Goal: Entertainment & Leisure: Consume media (video, audio)

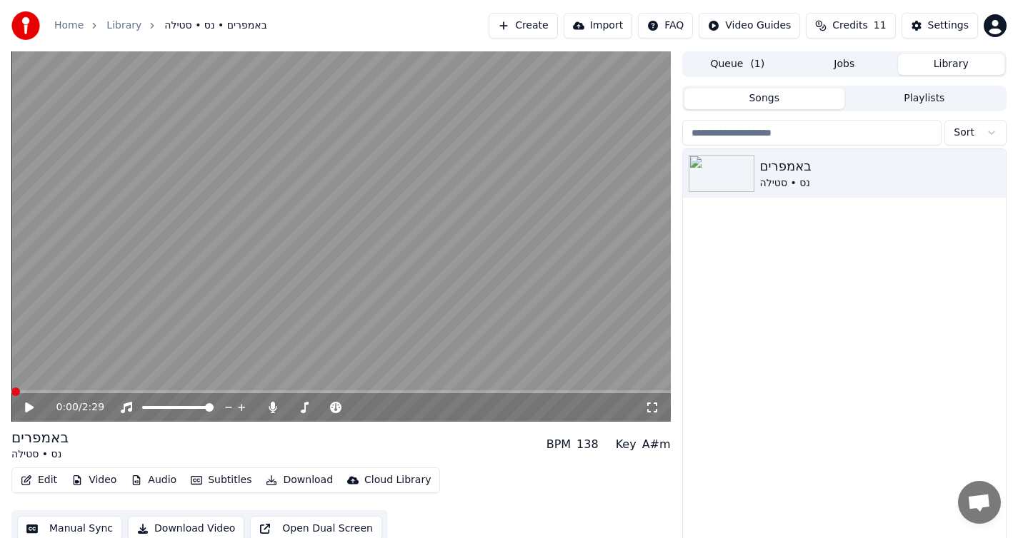
click at [11, 388] on span at bounding box center [15, 392] width 9 height 9
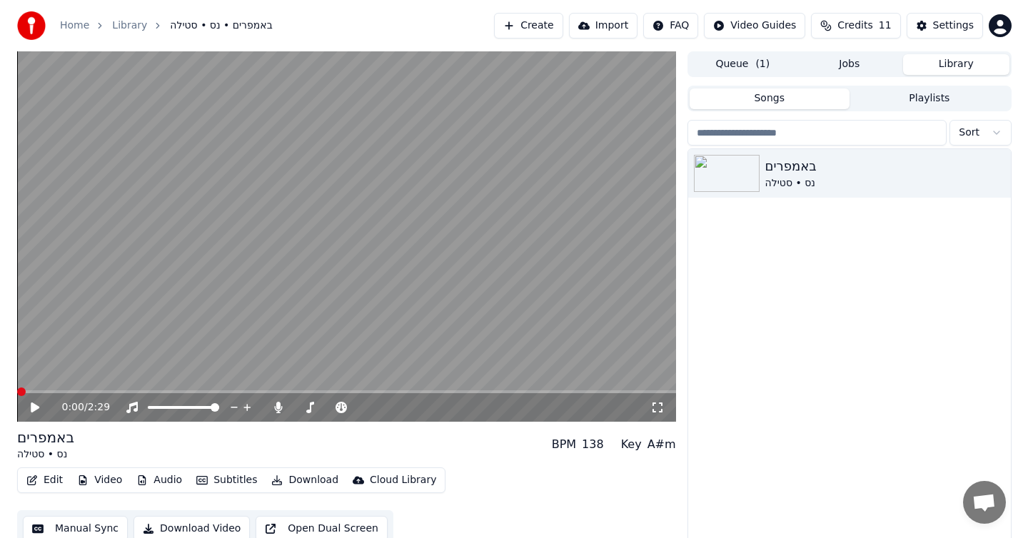
scroll to position [14, 0]
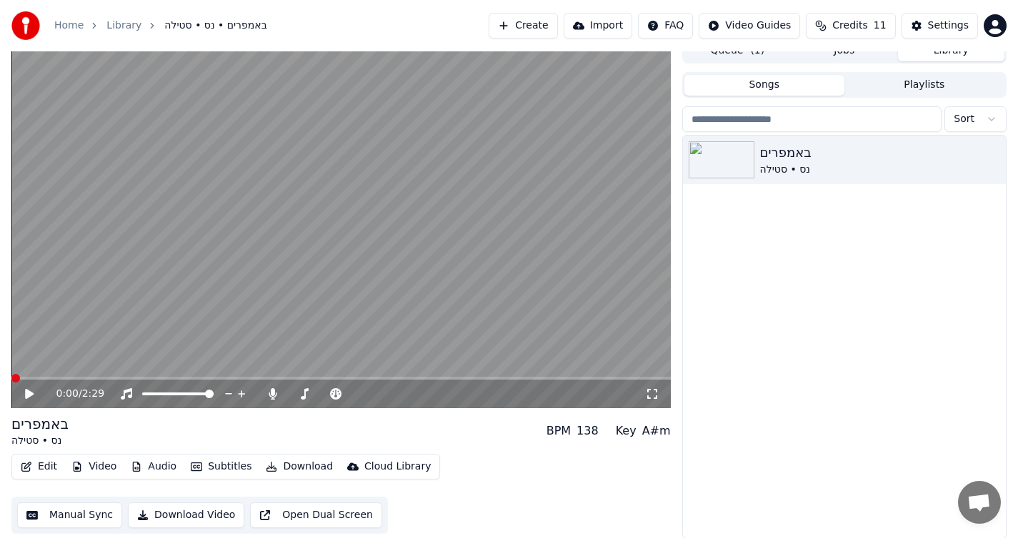
click at [39, 466] on button "Edit" at bounding box center [39, 467] width 48 height 20
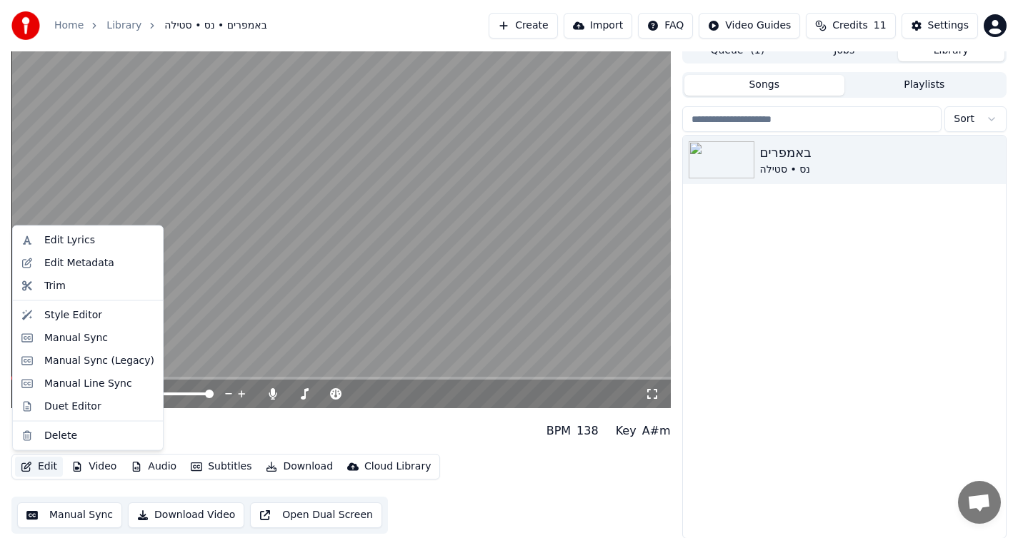
click at [735, 393] on div "באמפרים נס • סטילה" at bounding box center [844, 337] width 323 height 403
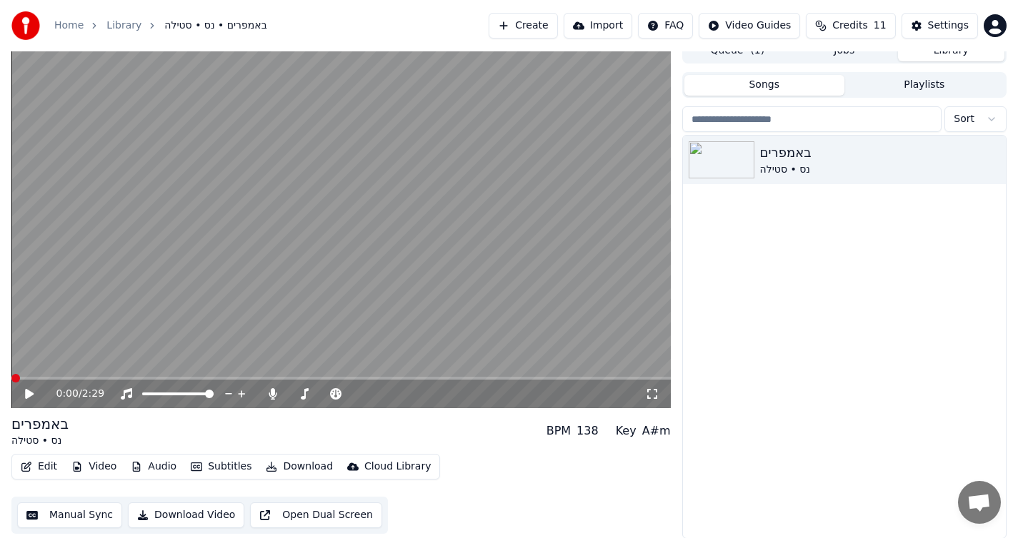
click at [46, 465] on button "Edit" at bounding box center [39, 467] width 48 height 20
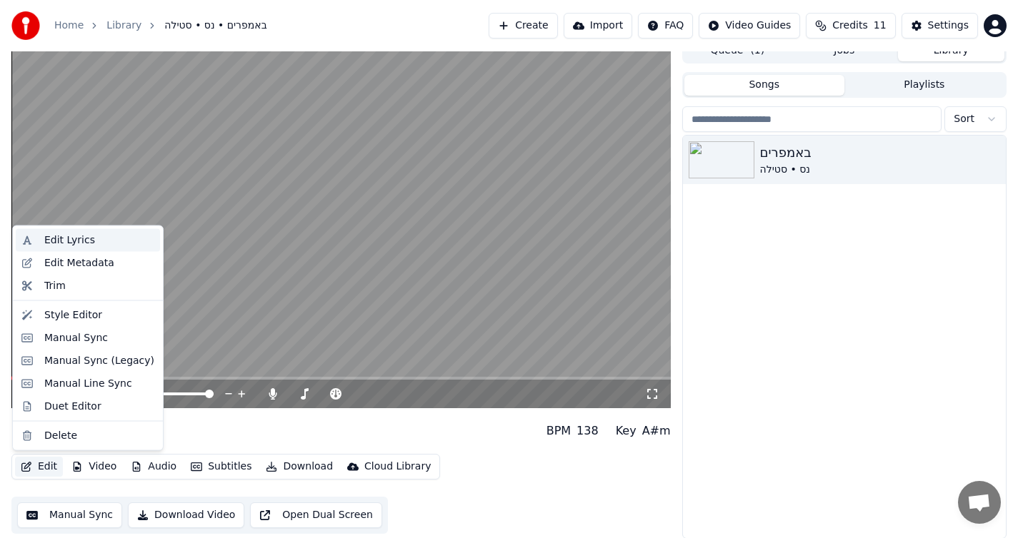
click at [79, 248] on div "Edit Lyrics" at bounding box center [88, 240] width 144 height 23
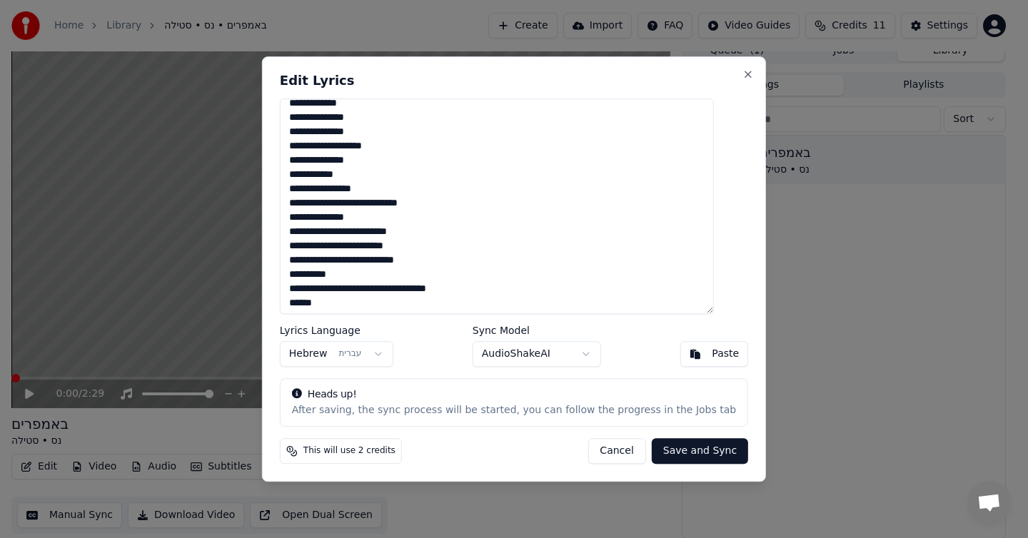
scroll to position [0, 0]
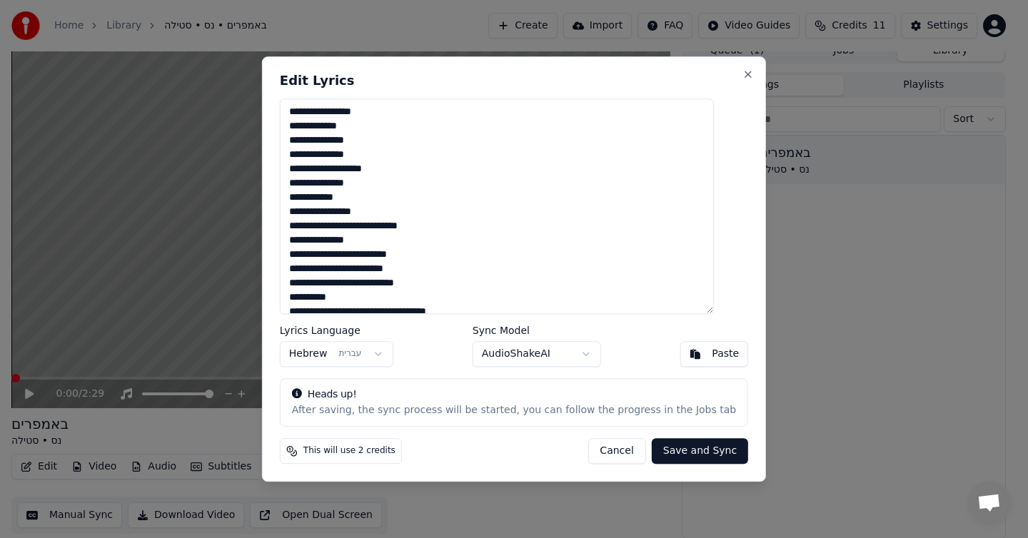
click at [675, 132] on textarea at bounding box center [497, 207] width 434 height 216
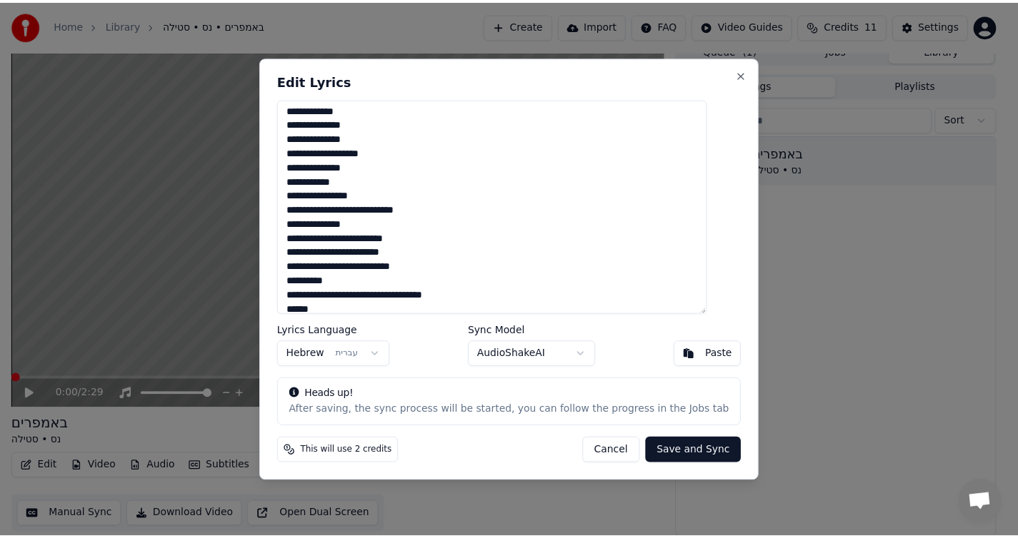
scroll to position [27, 0]
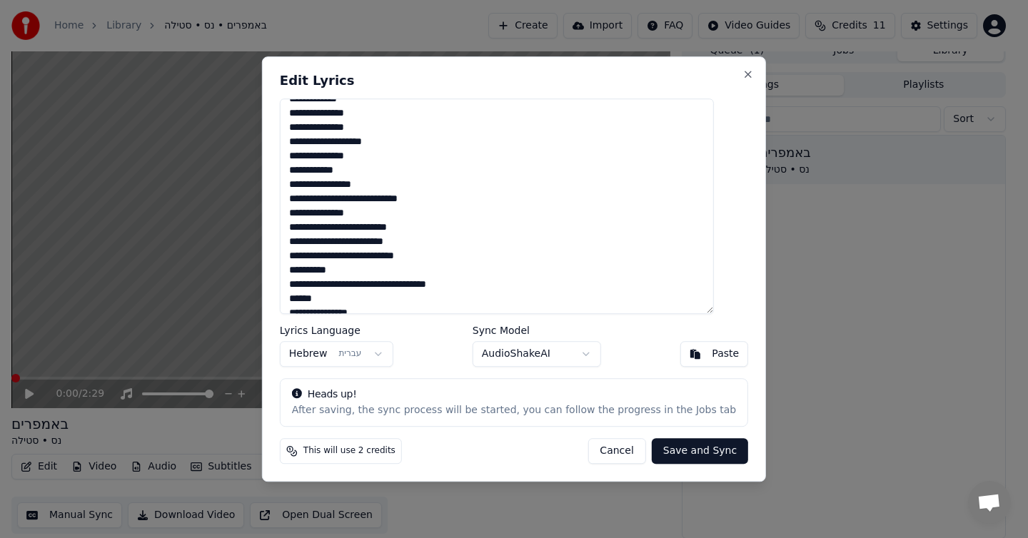
click at [593, 451] on button "Cancel" at bounding box center [617, 451] width 58 height 26
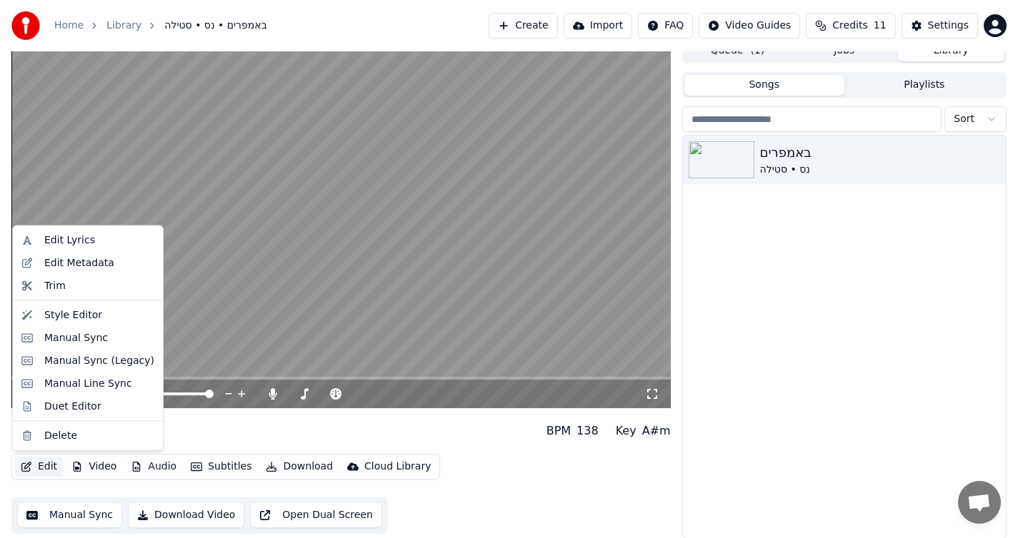
click at [49, 468] on button "Edit" at bounding box center [39, 467] width 48 height 20
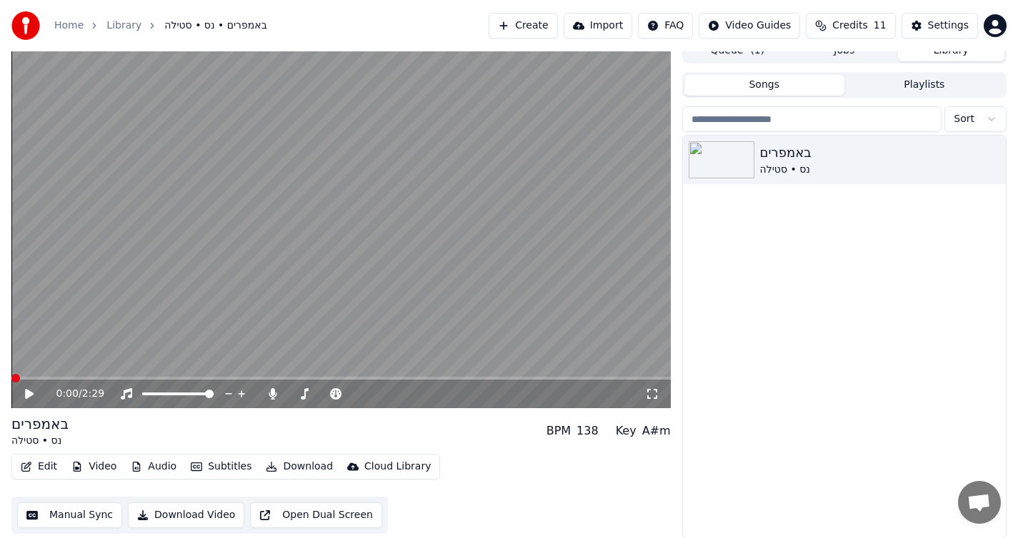
click at [66, 518] on button "Manual Sync" at bounding box center [69, 516] width 105 height 26
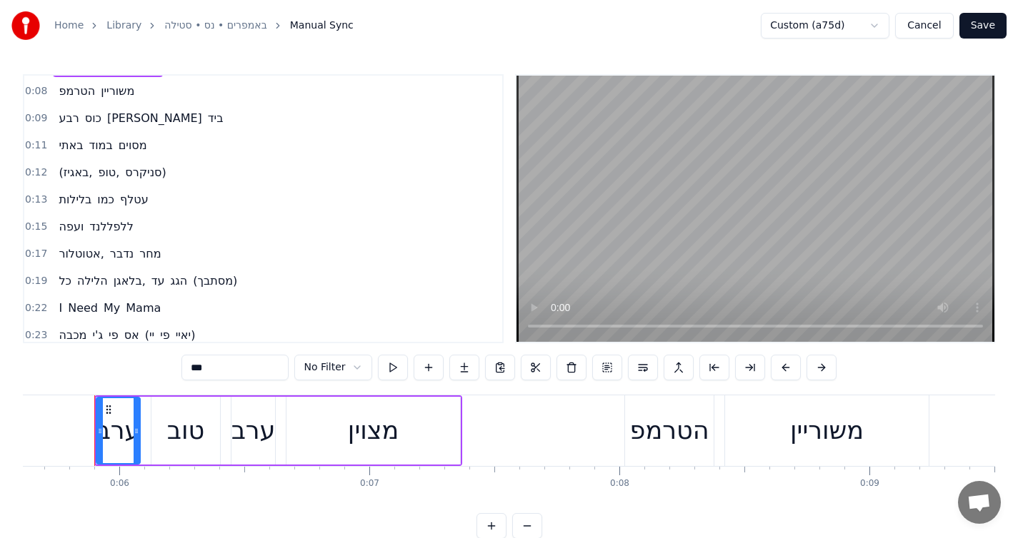
click at [146, 308] on span "Mama" at bounding box center [143, 308] width 38 height 16
type input "****"
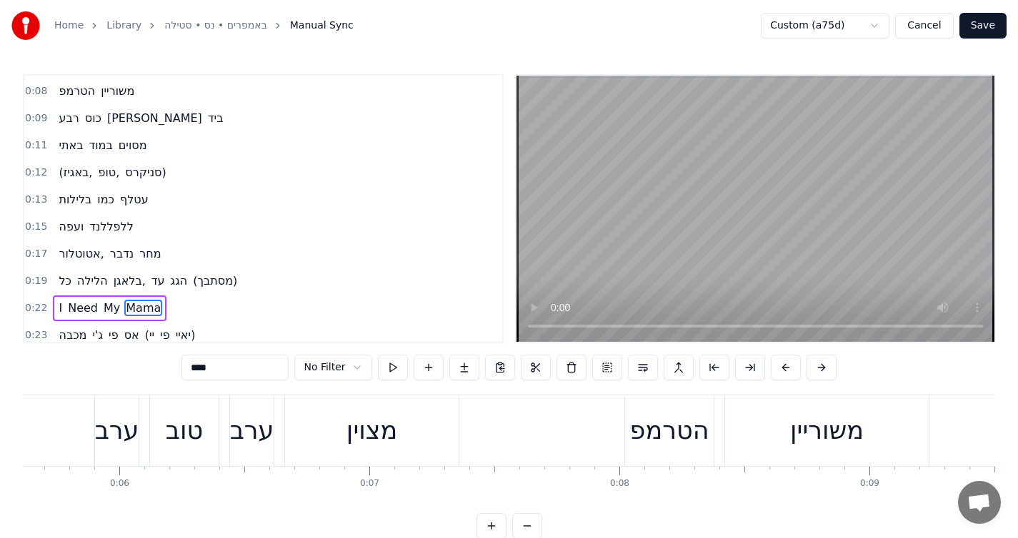
scroll to position [37, 0]
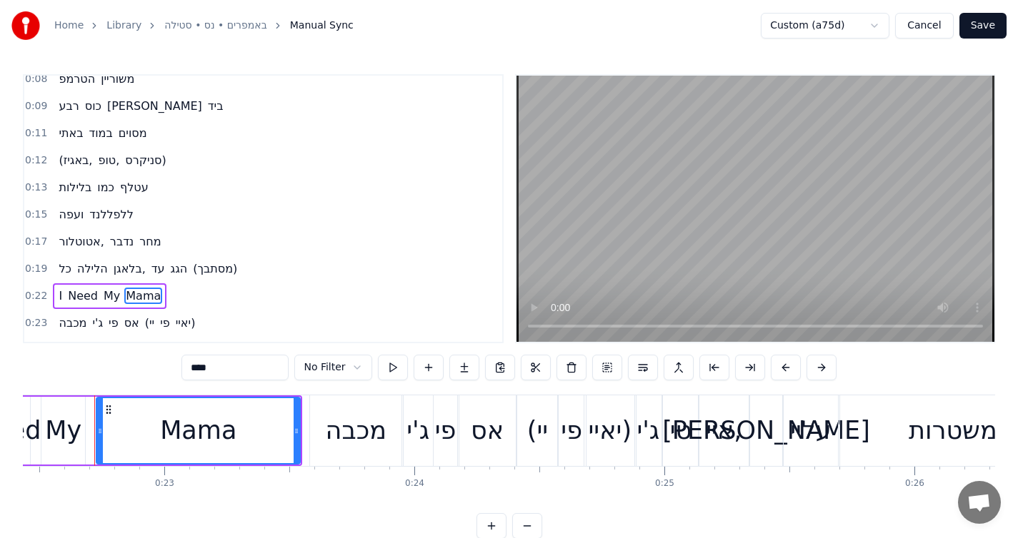
click at [153, 304] on span "Mama" at bounding box center [143, 296] width 38 height 17
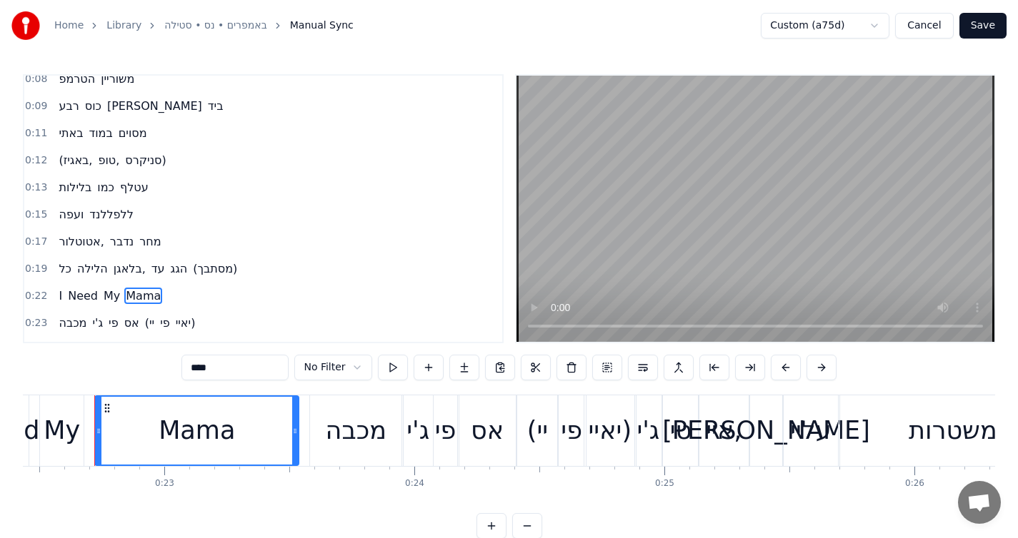
click at [156, 306] on div "I Need My Mama" at bounding box center [110, 296] width 114 height 26
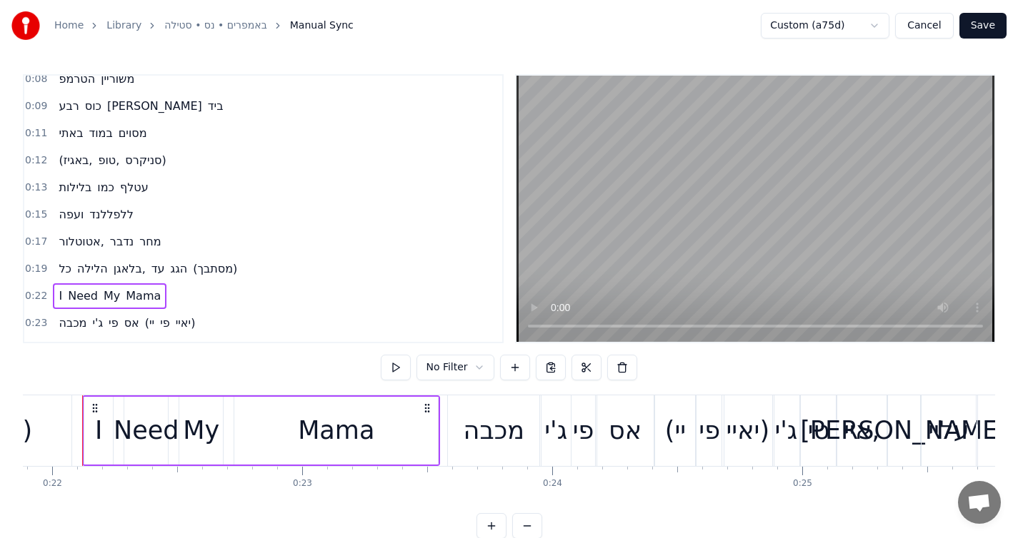
scroll to position [0, 5457]
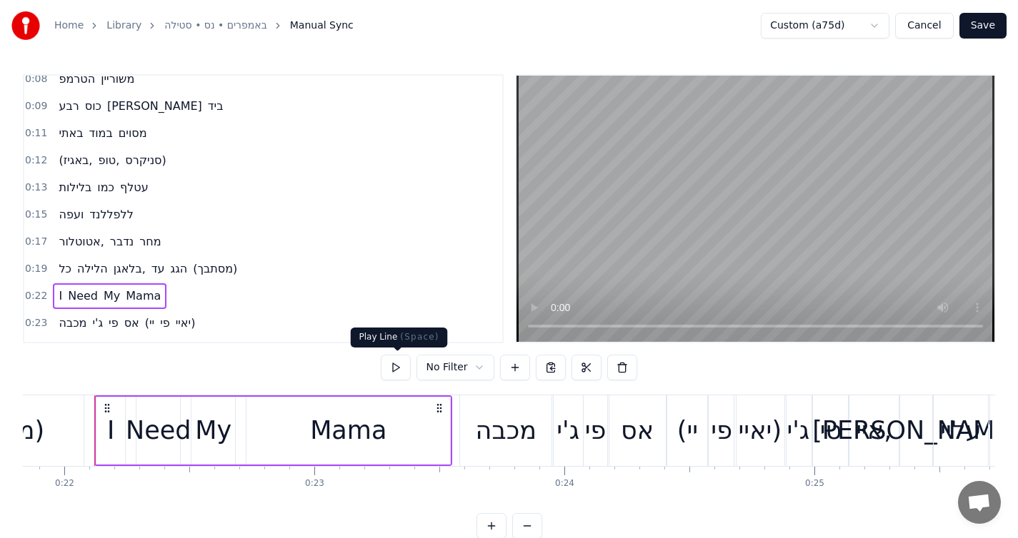
click at [394, 372] on button at bounding box center [396, 368] width 30 height 26
click at [398, 368] on button at bounding box center [396, 368] width 30 height 26
click at [488, 457] on div "מכבה" at bounding box center [505, 431] width 91 height 71
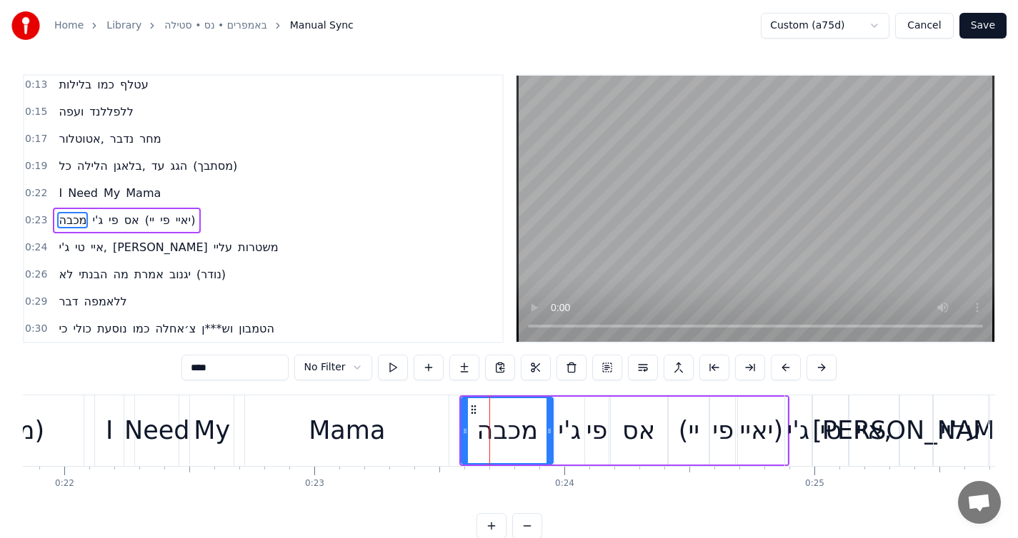
scroll to position [151, 0]
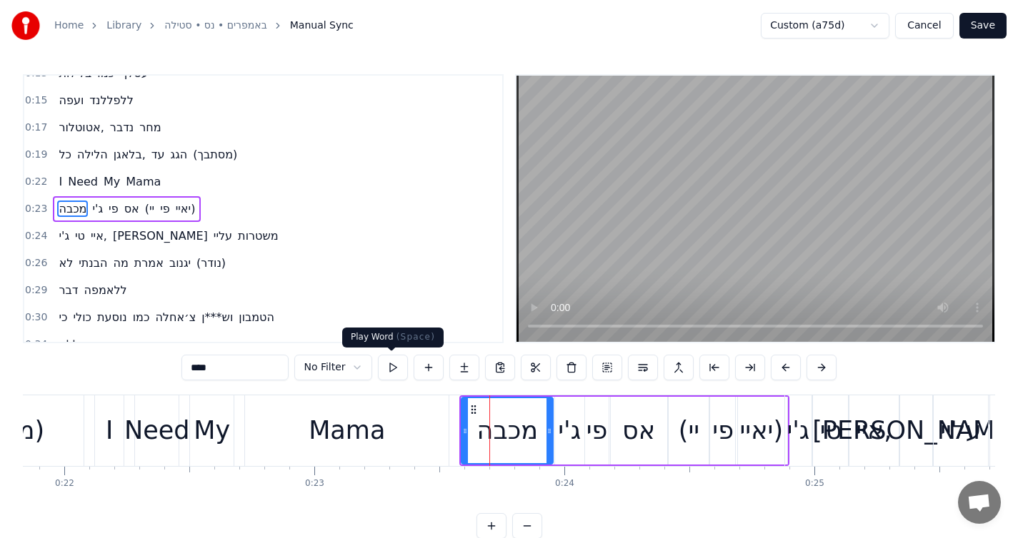
click at [392, 373] on button at bounding box center [393, 368] width 30 height 26
click at [391, 373] on button at bounding box center [393, 368] width 30 height 26
click at [396, 368] on button at bounding box center [393, 368] width 30 height 26
click at [201, 201] on div "מכבה [PERSON_NAME] (יי פי יאיי)" at bounding box center [127, 209] width 148 height 26
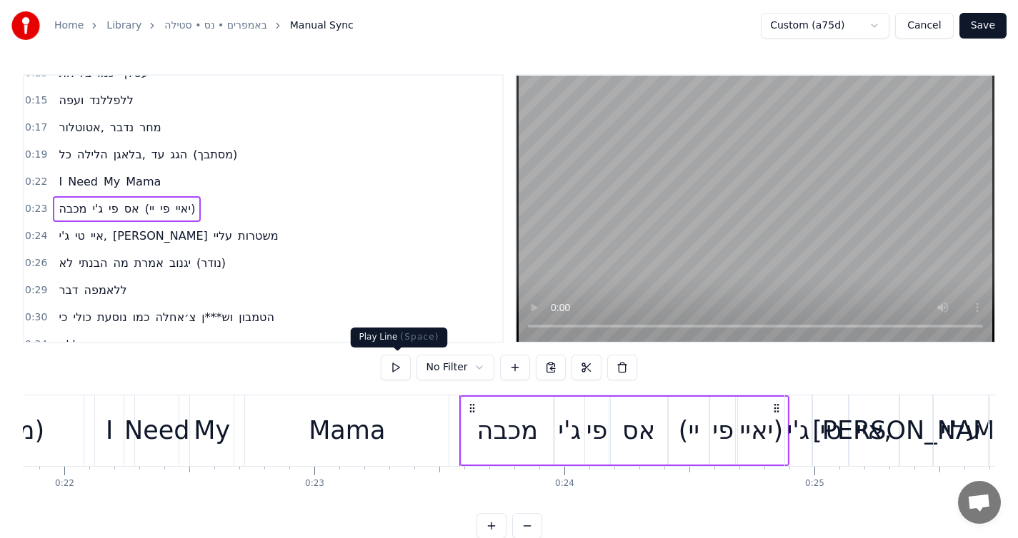
click at [397, 366] on button at bounding box center [396, 368] width 30 height 26
click at [401, 374] on button at bounding box center [396, 368] width 30 height 26
click at [474, 456] on div "מכבה" at bounding box center [506, 431] width 91 height 68
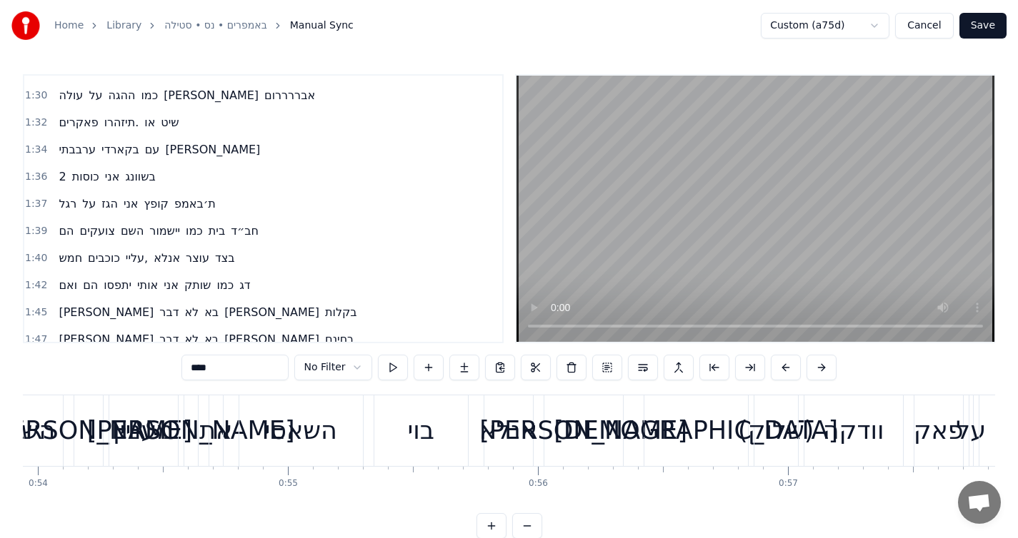
scroll to position [1285, 0]
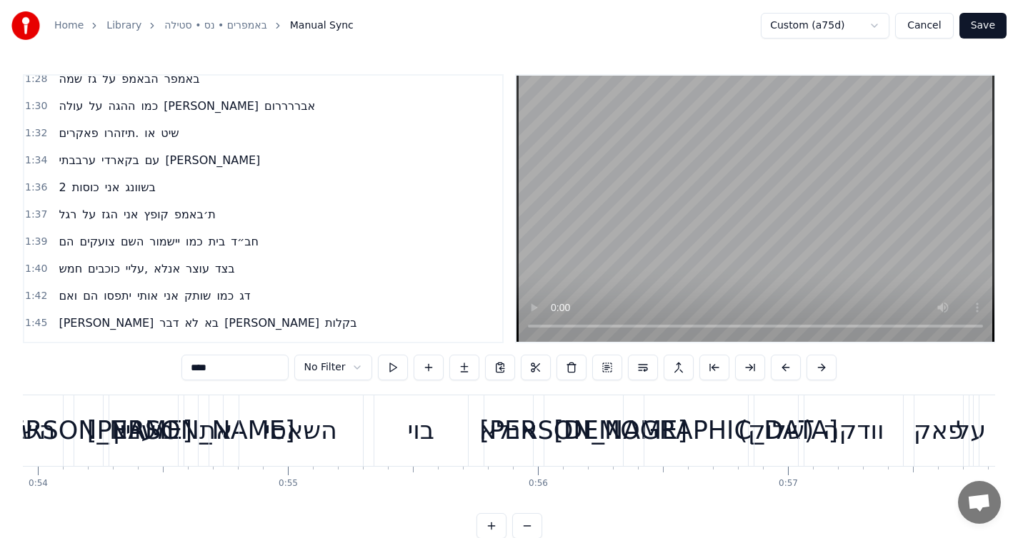
click at [258, 231] on div "הם צועקים השם יישמור כמו בית חב״ד" at bounding box center [158, 242] width 211 height 26
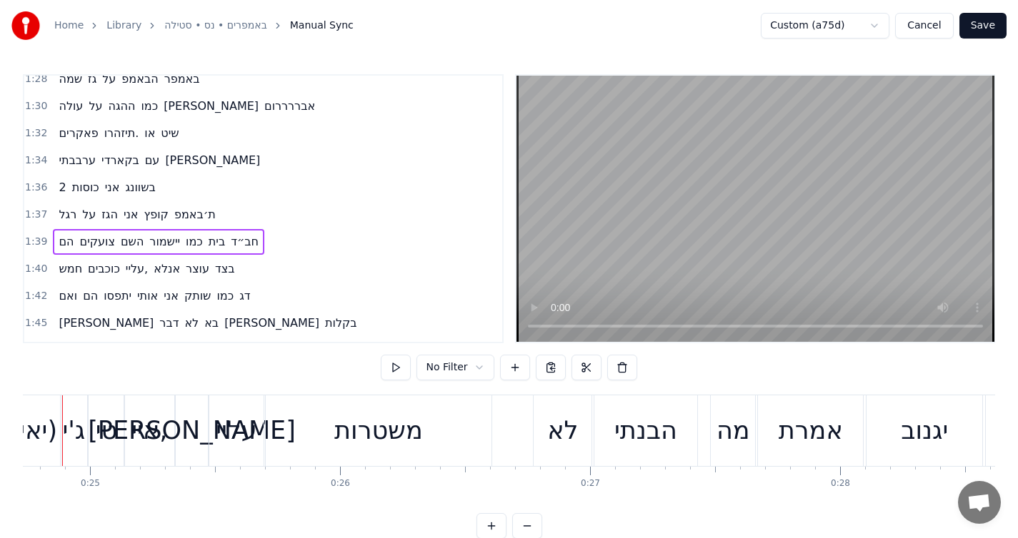
scroll to position [0, 6149]
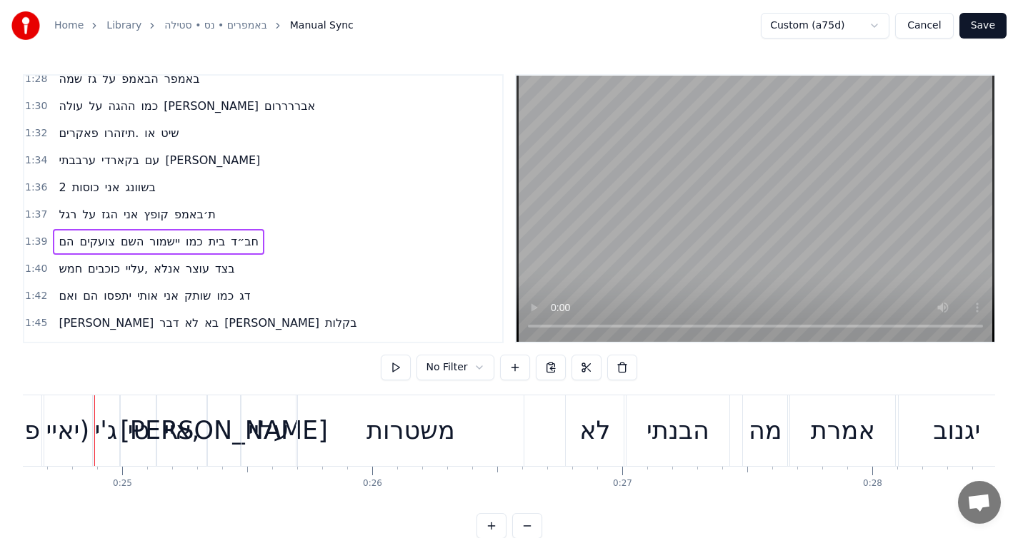
click at [259, 251] on div "הם צועקים השם יישמור כמו בית חב״ד" at bounding box center [158, 242] width 211 height 26
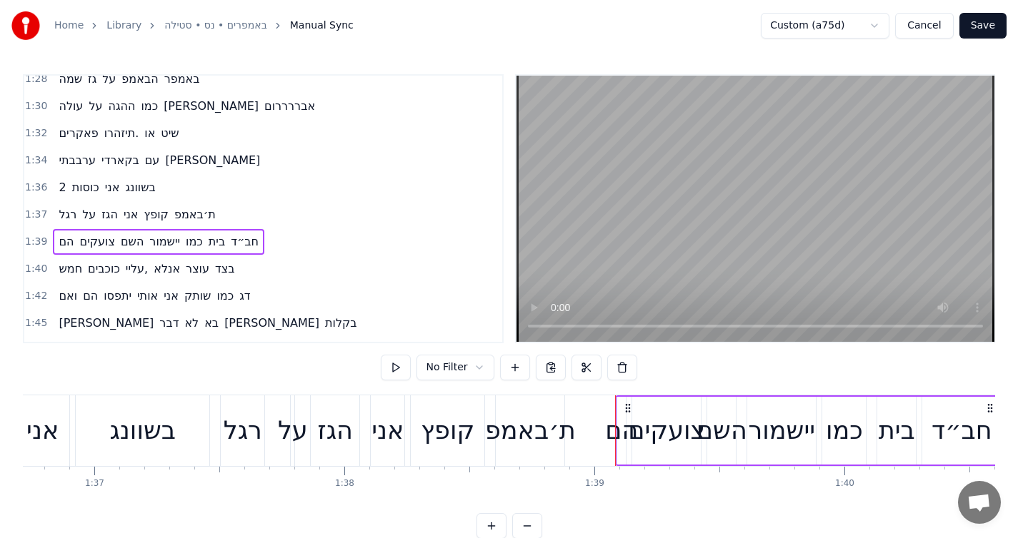
scroll to position [0, 24691]
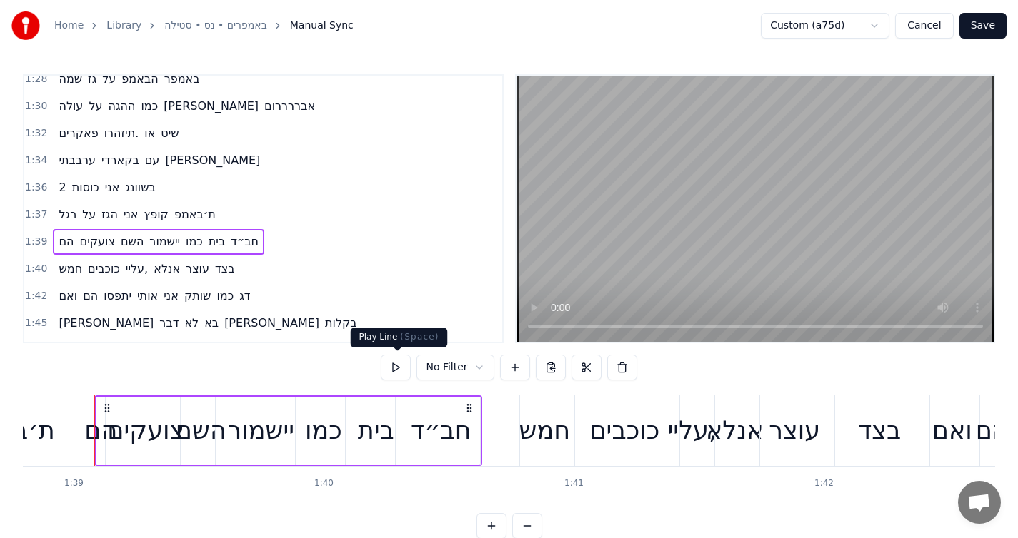
click at [401, 361] on button at bounding box center [396, 368] width 30 height 26
click at [400, 363] on button at bounding box center [396, 368] width 30 height 26
click at [255, 255] on div "1:39 הם צועקים השם יישמור כמו בית [DEMOGRAPHIC_DATA]ד" at bounding box center [263, 241] width 478 height 27
click at [401, 365] on button at bounding box center [396, 368] width 30 height 26
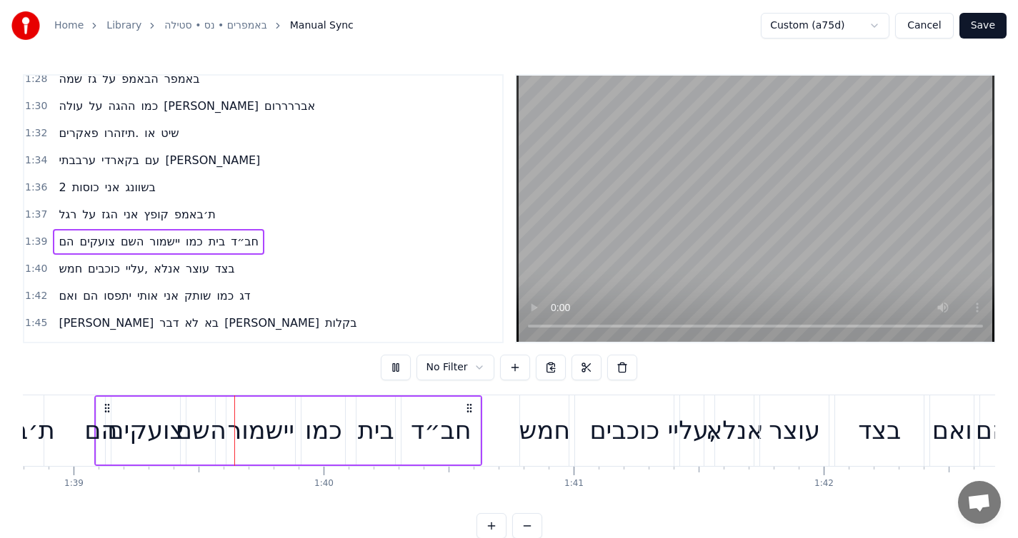
click at [401, 365] on button at bounding box center [396, 368] width 30 height 26
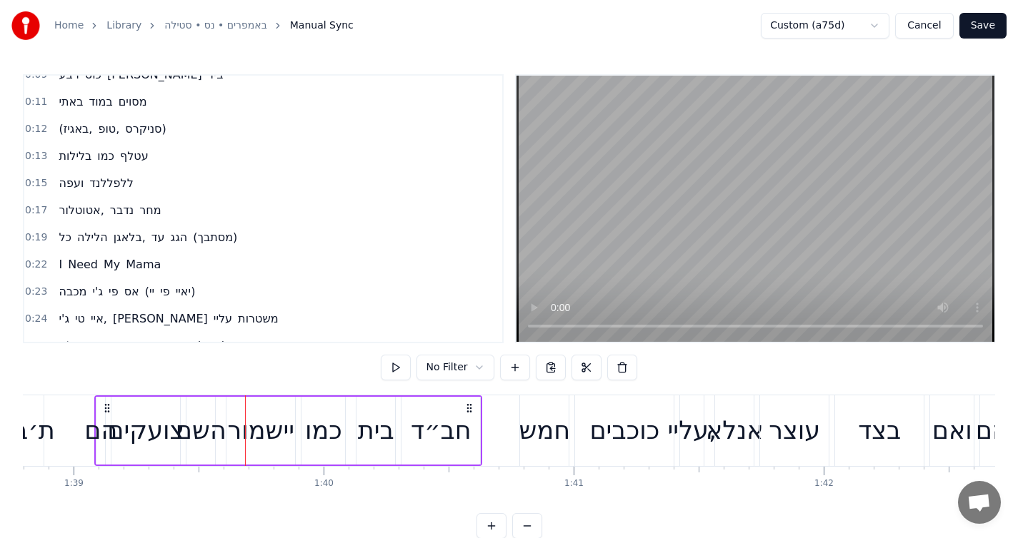
scroll to position [0, 0]
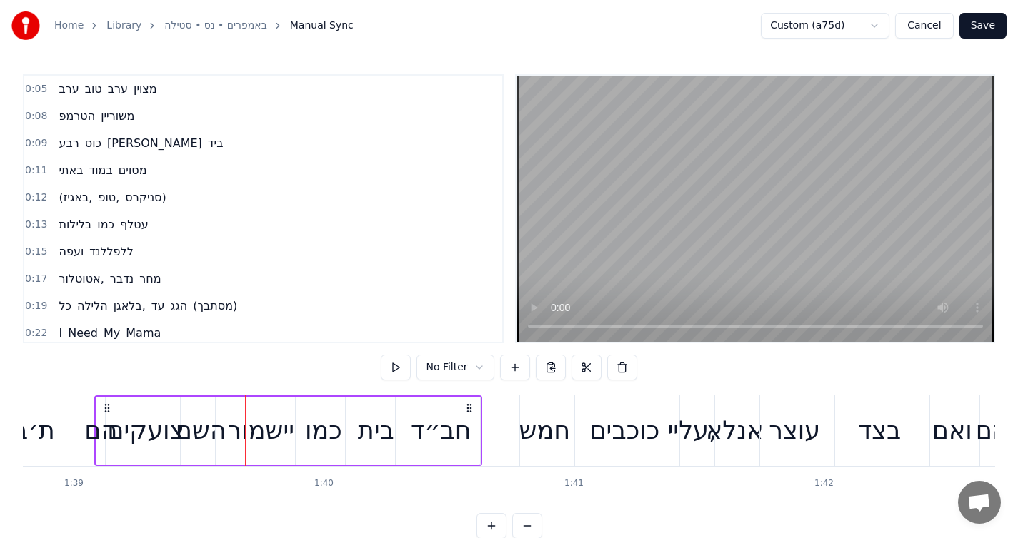
click at [157, 96] on span "מצוין" at bounding box center [145, 89] width 26 height 16
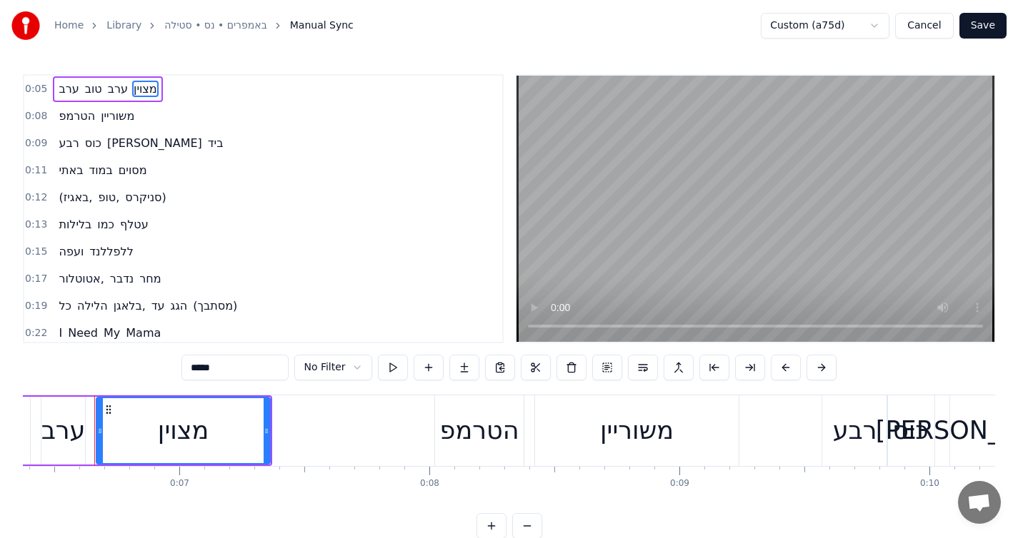
click at [161, 97] on div "ערב טוב ערב מצוין" at bounding box center [107, 89] width 109 height 26
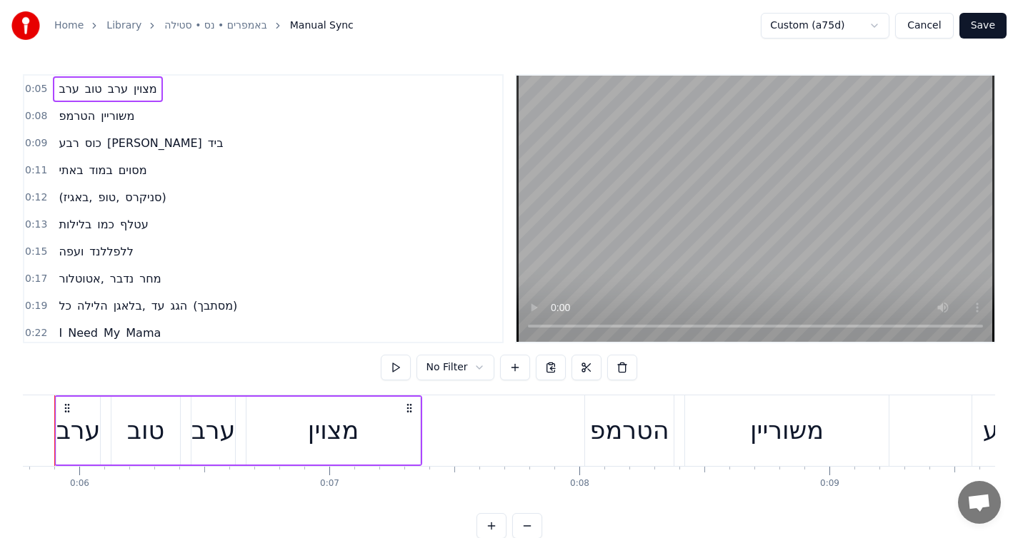
scroll to position [0, 1403]
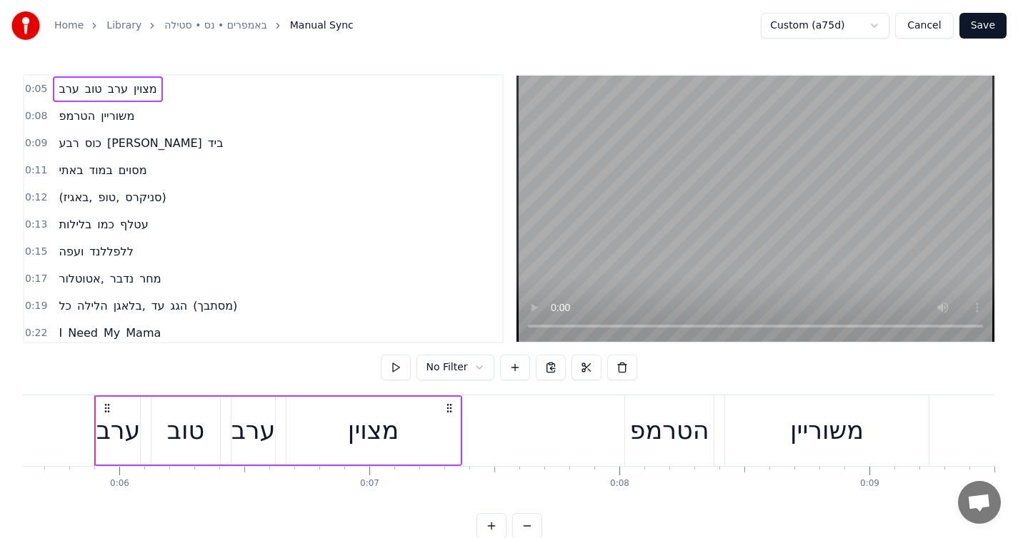
click at [924, 26] on button "Cancel" at bounding box center [924, 26] width 58 height 26
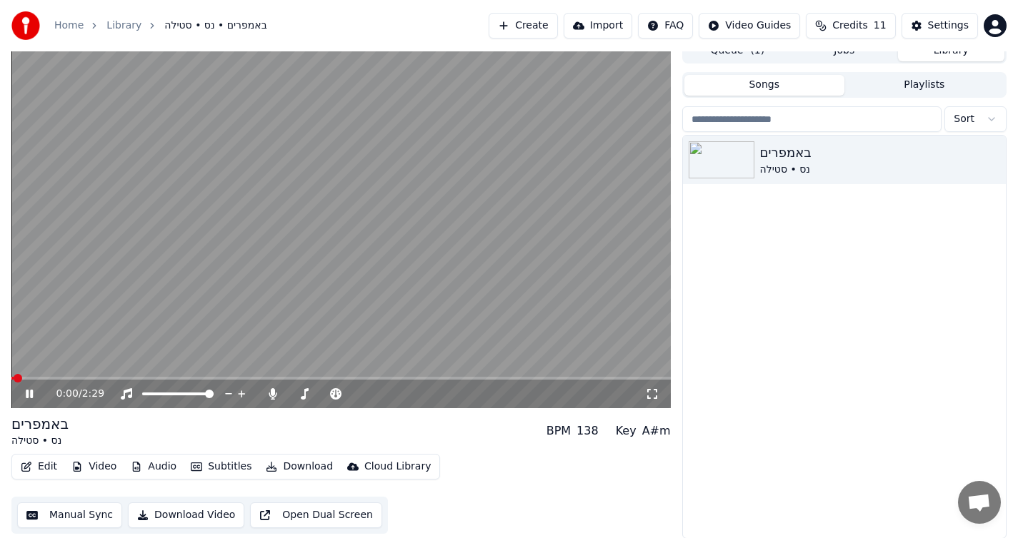
click at [31, 398] on icon at bounding box center [40, 393] width 34 height 11
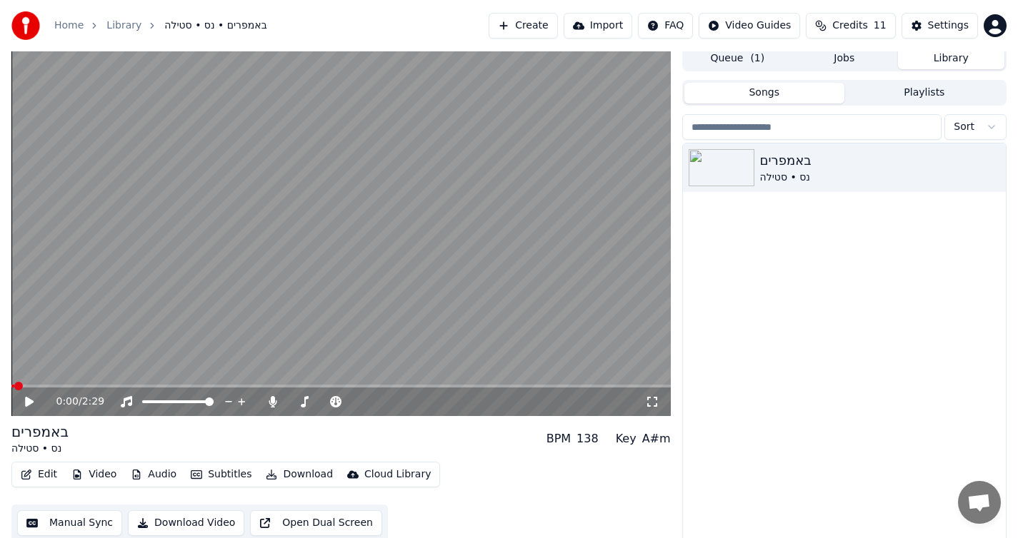
scroll to position [0, 0]
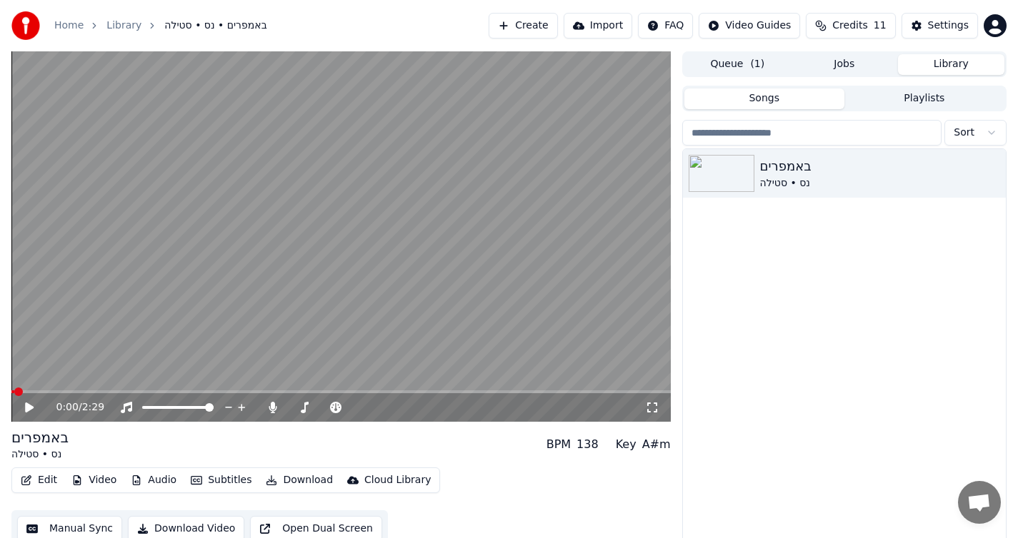
click at [29, 403] on icon at bounding box center [40, 407] width 34 height 11
click at [288, 403] on span at bounding box center [292, 407] width 9 height 9
click at [27, 407] on icon at bounding box center [29, 407] width 7 height 9
click at [276, 413] on div "0:12 / 2:29" at bounding box center [350, 408] width 588 height 14
click at [61, 396] on div "0:12 / 2:29" at bounding box center [340, 407] width 659 height 29
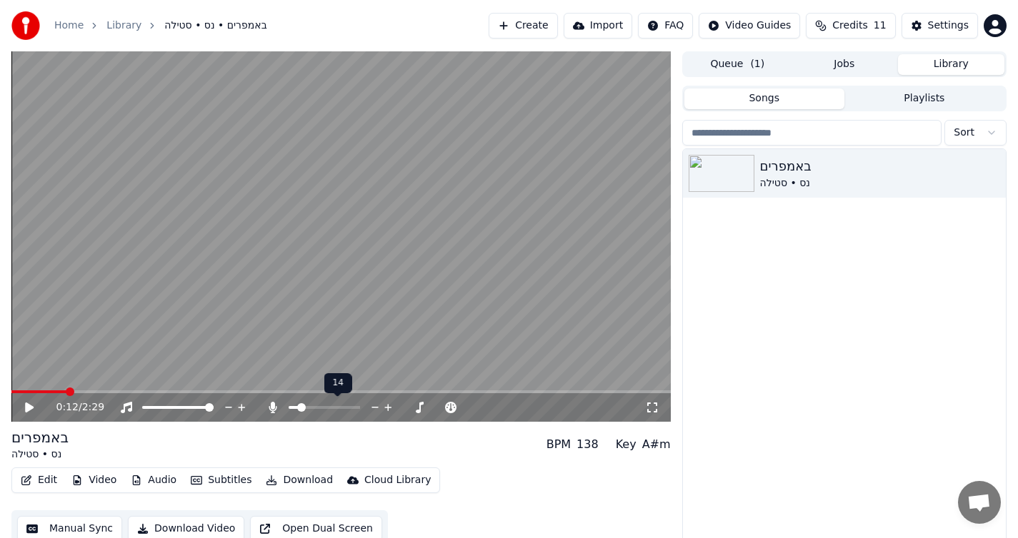
click at [298, 406] on span at bounding box center [301, 407] width 9 height 9
click at [306, 408] on span at bounding box center [308, 407] width 9 height 9
drag, startPoint x: 75, startPoint y: 394, endPoint x: 51, endPoint y: 394, distance: 23.6
click at [51, 394] on div "0:12 / 2:29" at bounding box center [340, 407] width 659 height 29
drag, startPoint x: 51, startPoint y: 394, endPoint x: 31, endPoint y: 395, distance: 20.7
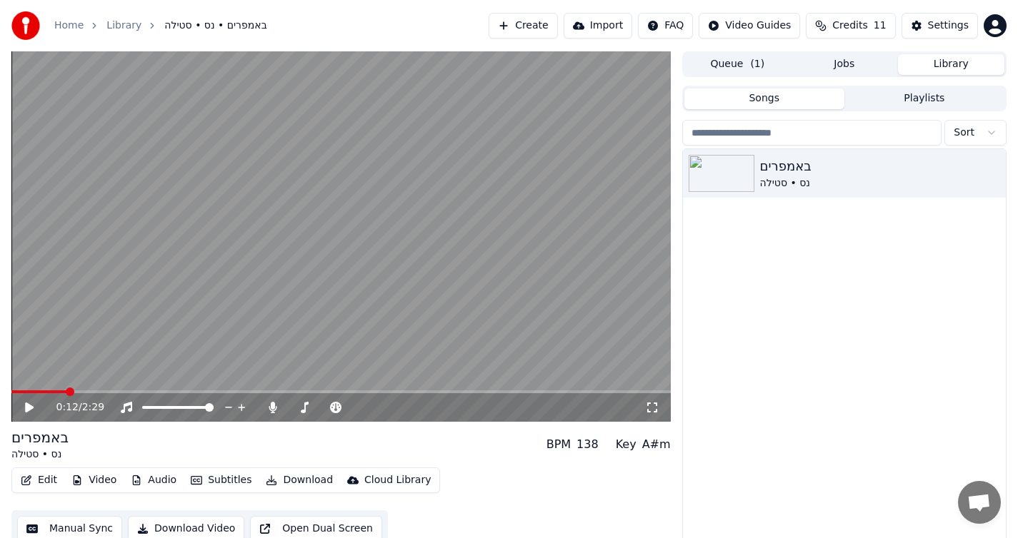
click at [28, 393] on div "0:12 / 2:29" at bounding box center [340, 407] width 659 height 29
click at [37, 395] on div "0:12 / 2:29" at bounding box center [340, 407] width 659 height 29
click at [24, 411] on icon at bounding box center [40, 407] width 34 height 11
click at [11, 393] on span at bounding box center [15, 392] width 9 height 9
click at [26, 405] on icon at bounding box center [29, 407] width 7 height 9
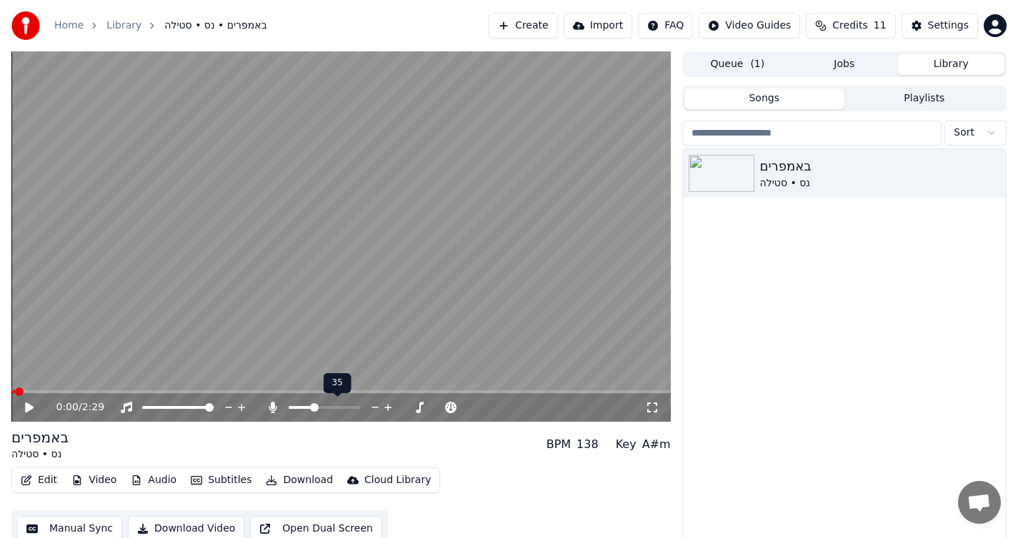
click at [313, 408] on span at bounding box center [314, 407] width 9 height 9
click at [26, 408] on icon at bounding box center [29, 408] width 9 height 10
click at [231, 394] on div "0:52 / 2:29" at bounding box center [340, 407] width 659 height 29
click at [231, 391] on span at bounding box center [129, 392] width 236 height 3
click at [221, 391] on span at bounding box center [122, 392] width 222 height 3
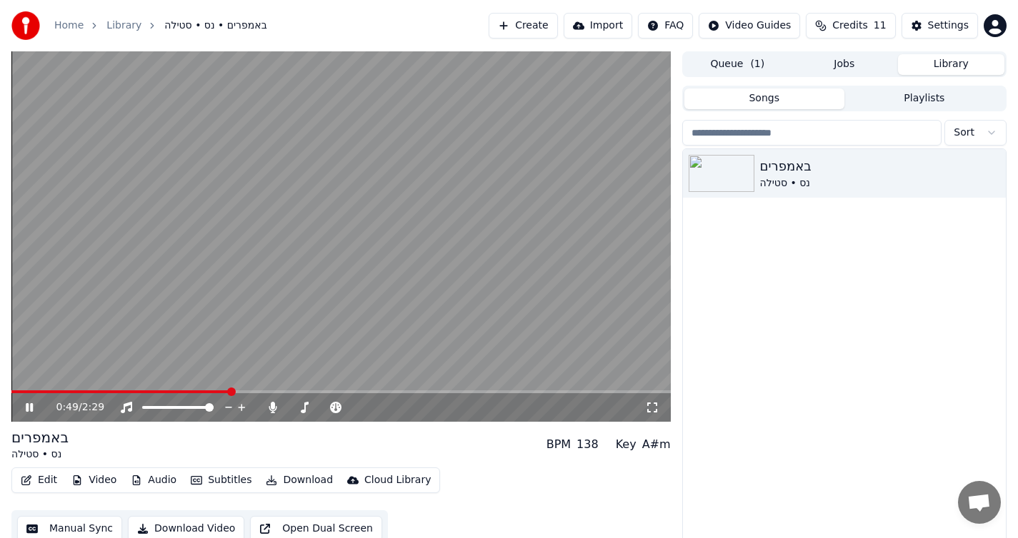
click at [210, 391] on span at bounding box center [120, 392] width 219 height 3
click at [31, 411] on icon at bounding box center [29, 407] width 7 height 9
click at [207, 390] on span at bounding box center [211, 392] width 9 height 9
click at [24, 409] on icon at bounding box center [40, 407] width 34 height 11
click at [216, 393] on span at bounding box center [125, 392] width 229 height 3
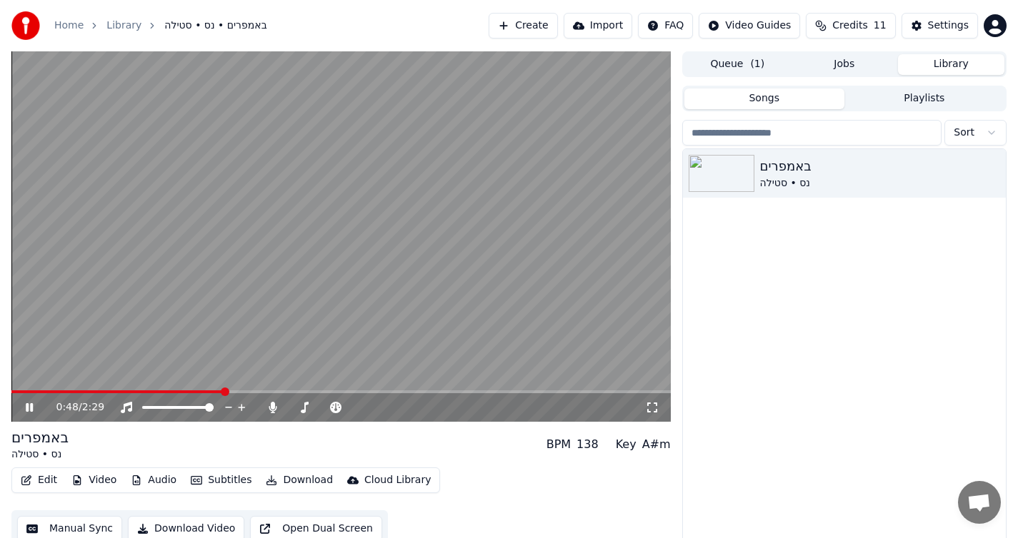
click at [33, 416] on div "0:48 / 2:29" at bounding box center [340, 407] width 659 height 29
click at [32, 416] on div "0:48 / 2:29" at bounding box center [340, 407] width 659 height 29
click at [29, 409] on icon at bounding box center [40, 407] width 34 height 11
click at [217, 392] on span at bounding box center [114, 392] width 207 height 3
click at [28, 404] on icon at bounding box center [29, 408] width 9 height 10
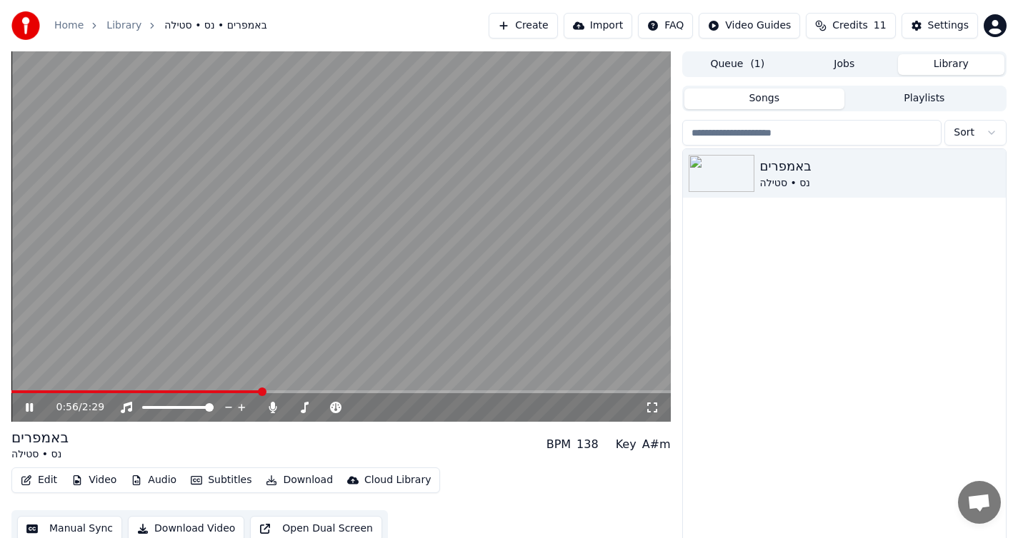
click at [29, 411] on icon at bounding box center [40, 407] width 34 height 11
